Goal: Go to known website: Access a specific website the user already knows

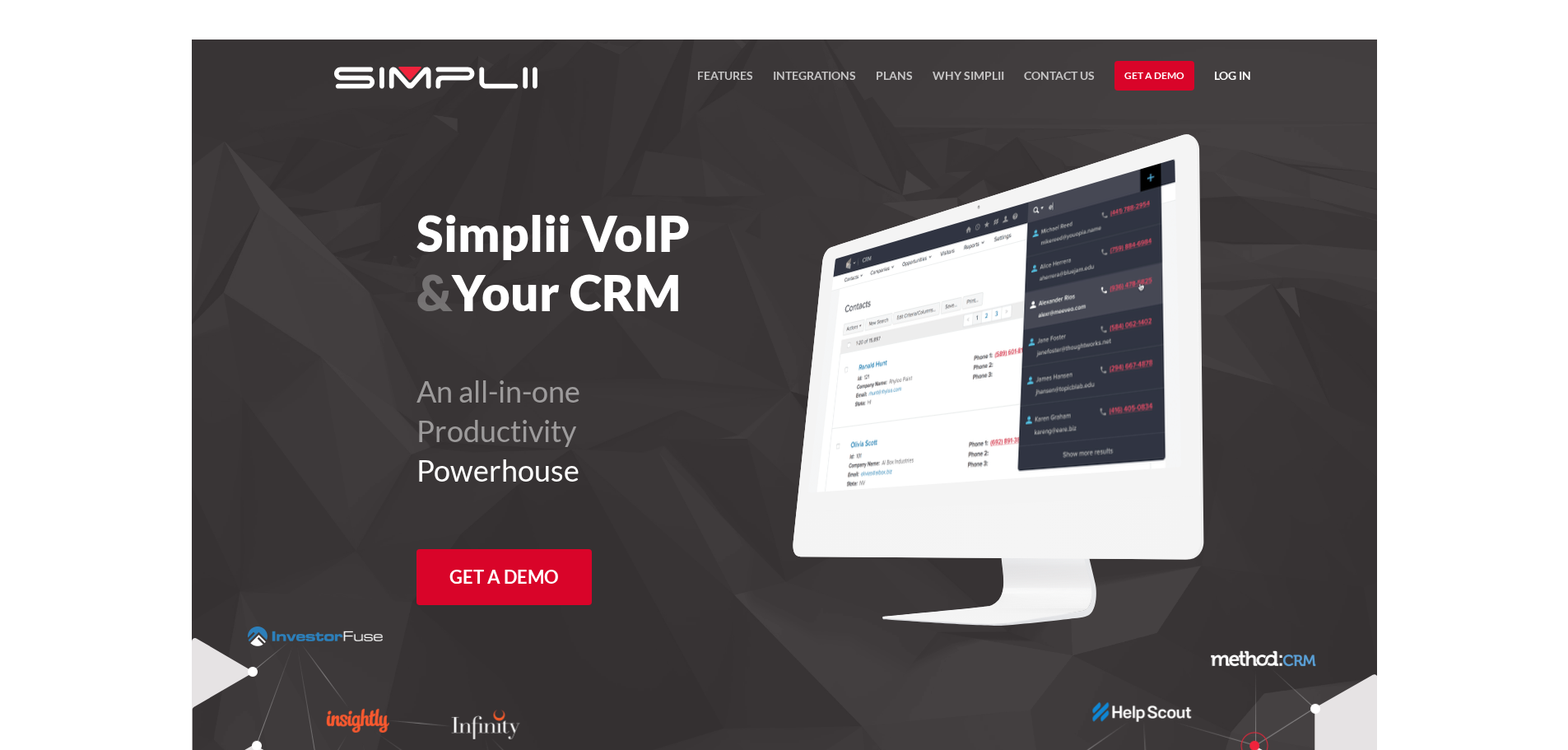
click at [1241, 83] on link "Log in" at bounding box center [1232, 78] width 37 height 25
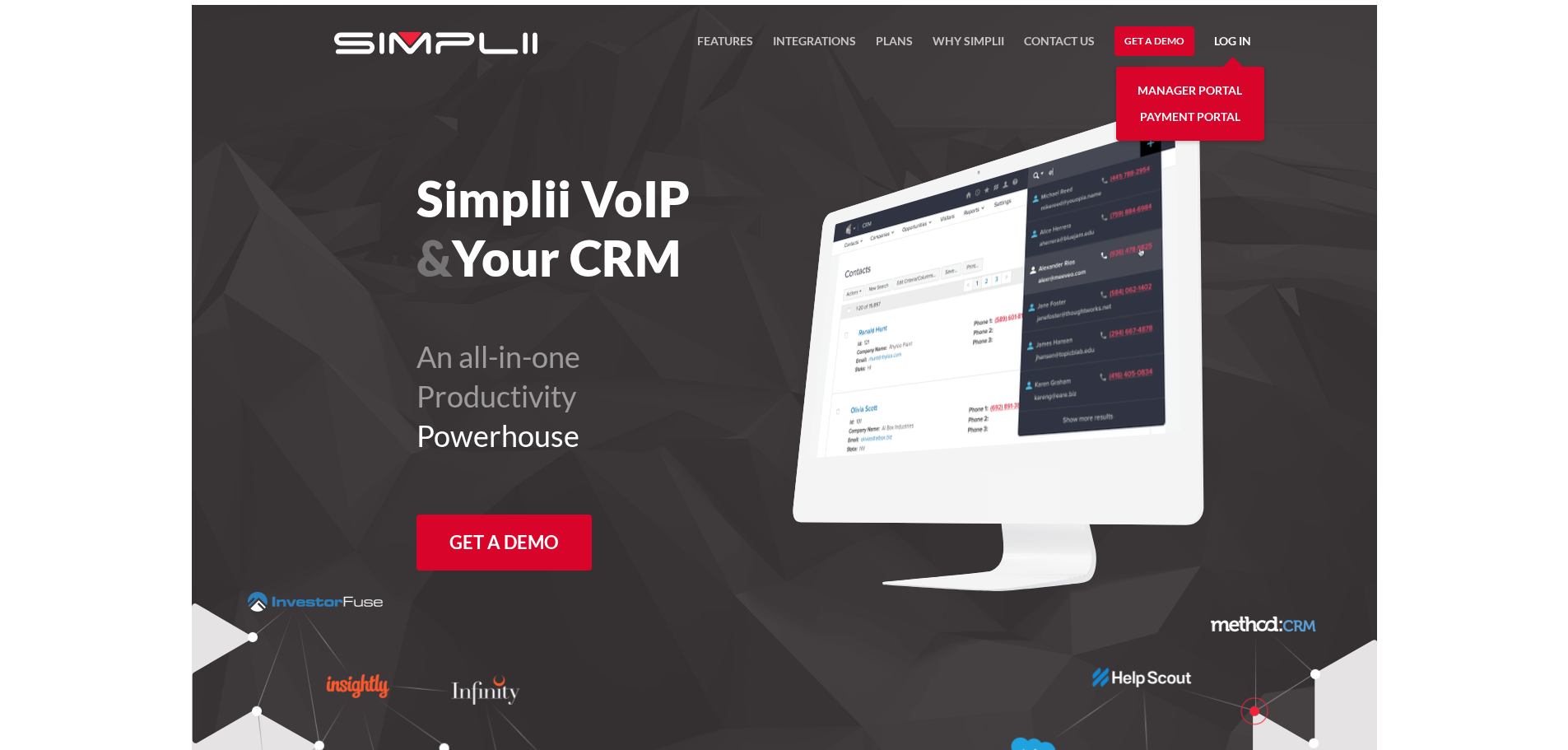
scroll to position [39, 0]
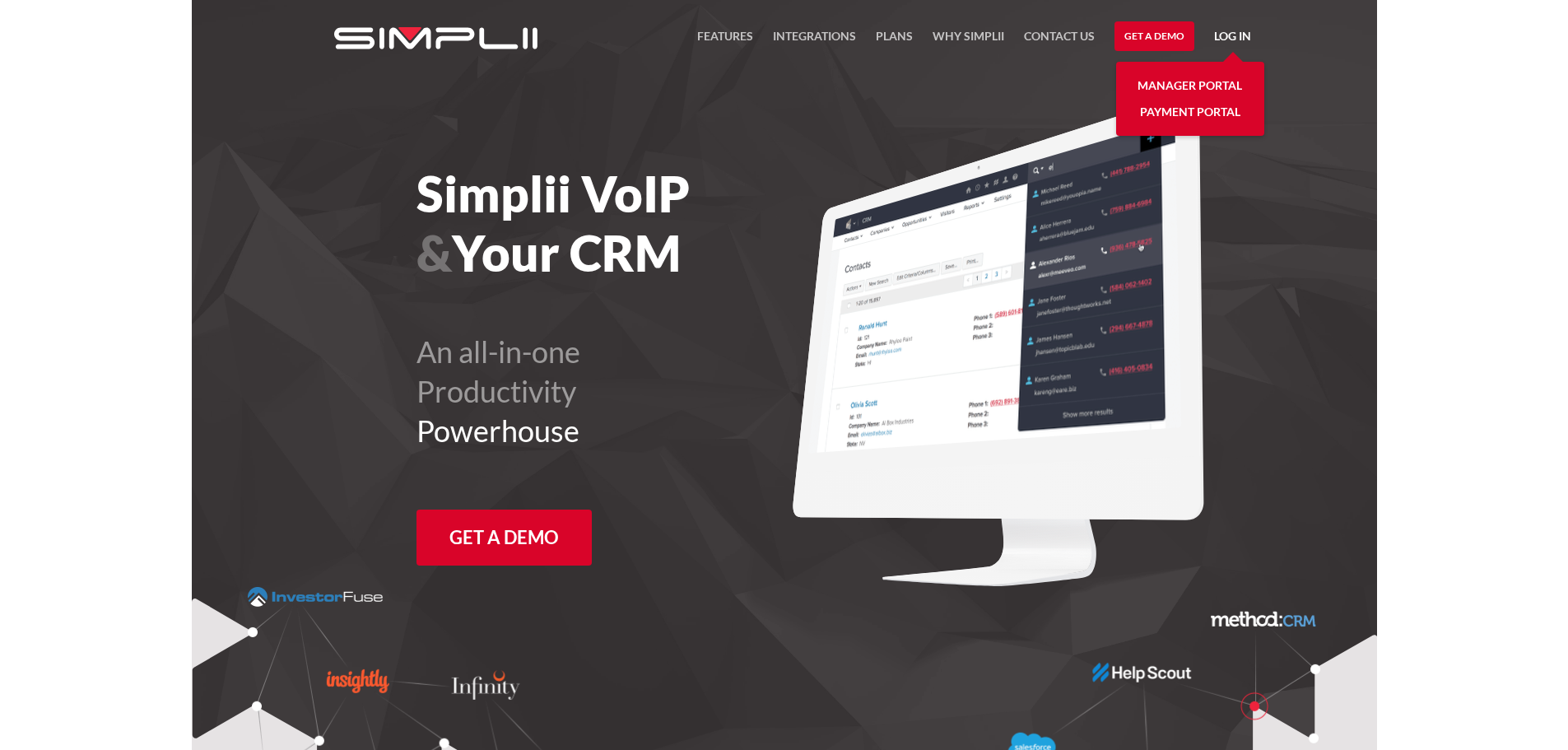
click at [1224, 91] on link "Manager Portal" at bounding box center [1190, 85] width 105 height 27
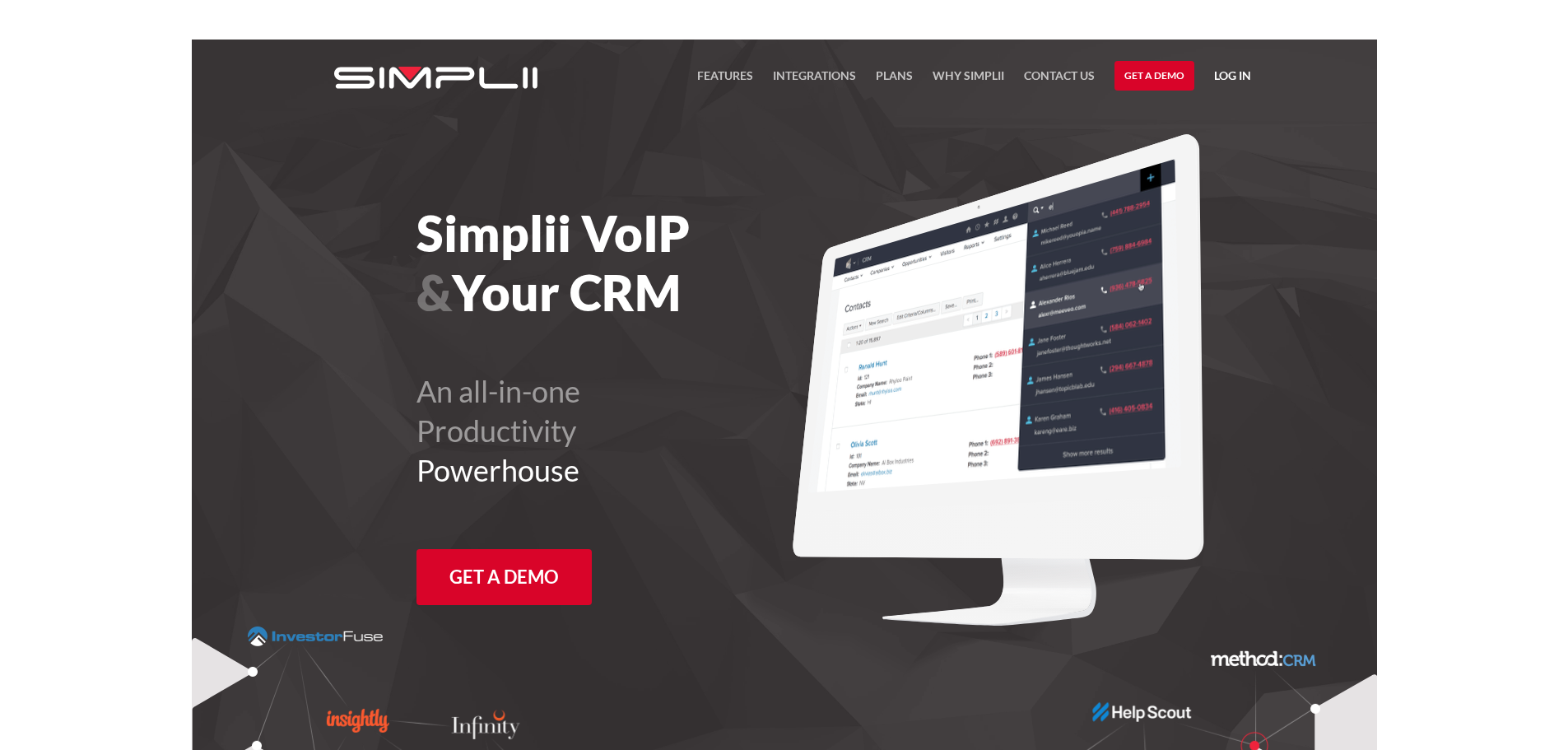
click at [1237, 75] on link "Log in" at bounding box center [1232, 78] width 37 height 25
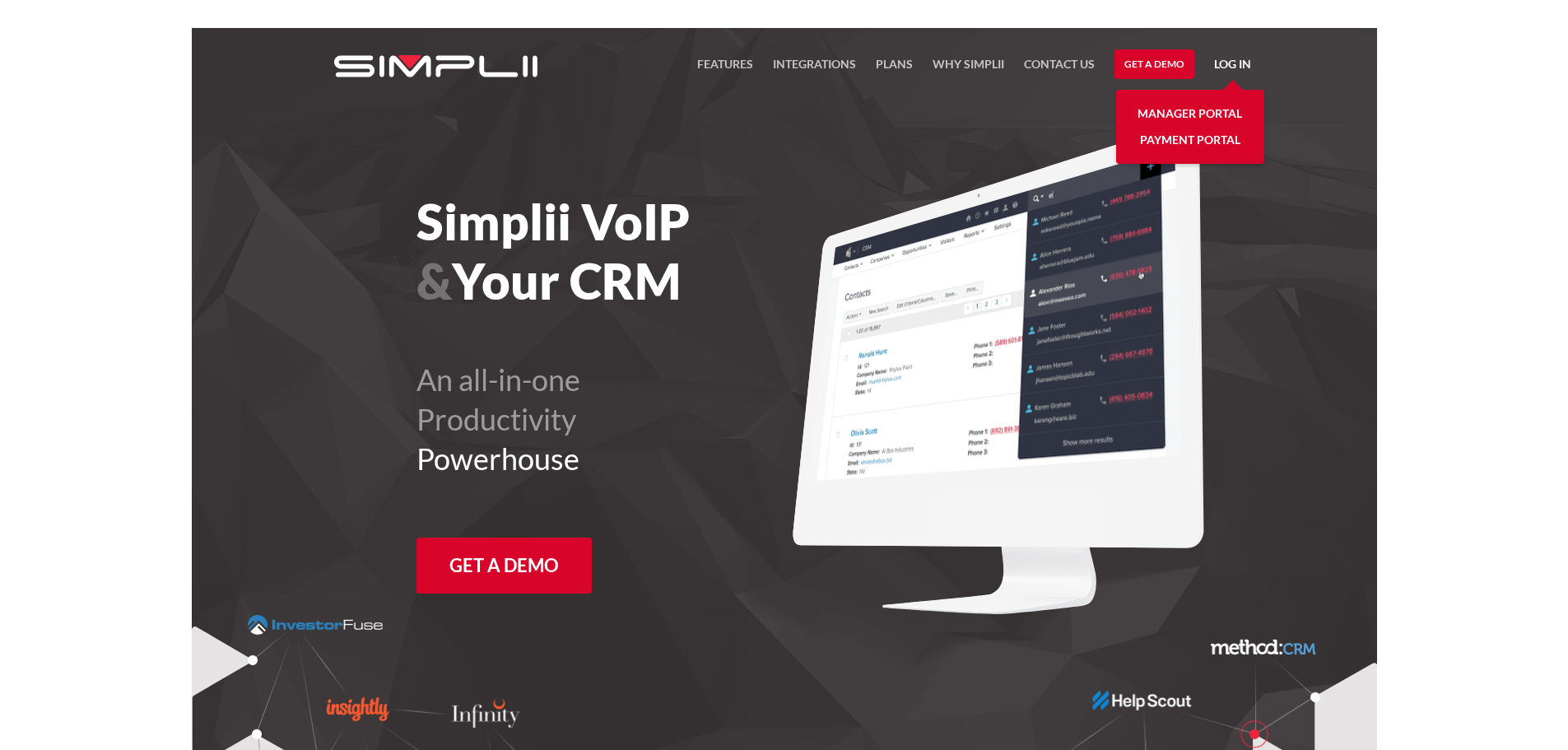
scroll to position [39, 0]
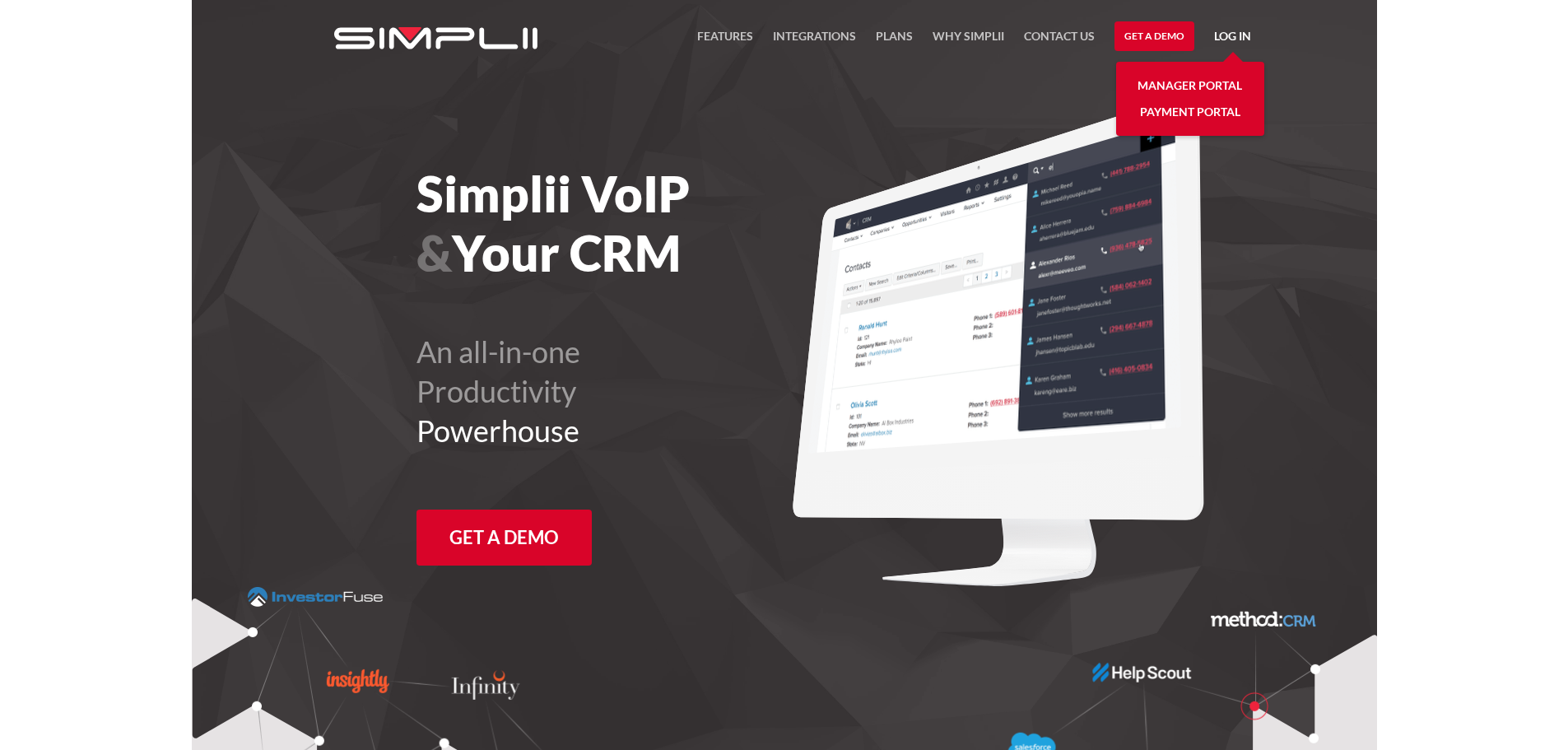
click at [1192, 83] on link "Manager Portal" at bounding box center [1190, 85] width 105 height 27
